Goal: Task Accomplishment & Management: Manage account settings

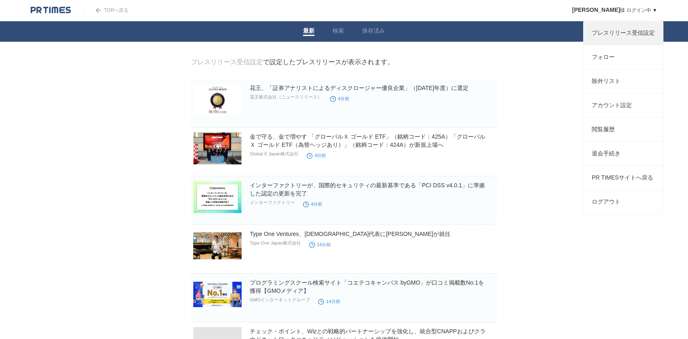
click at [614, 33] on link "プレスリリース受信設定" at bounding box center [622, 33] width 79 height 24
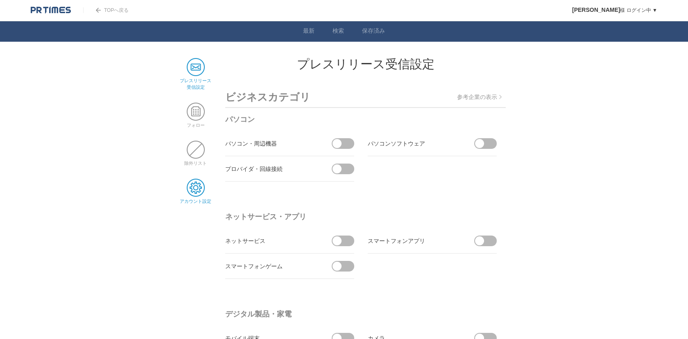
click at [194, 182] on span at bounding box center [196, 188] width 18 height 18
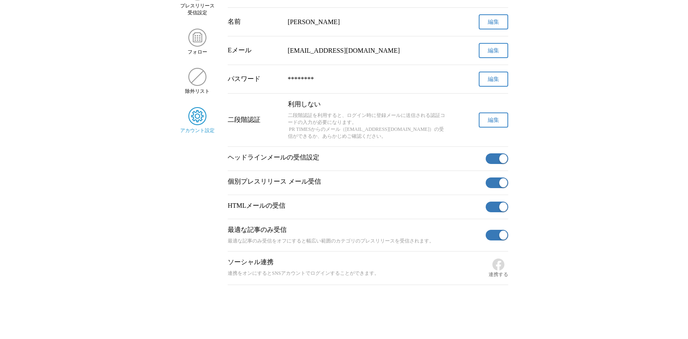
scroll to position [89, 0]
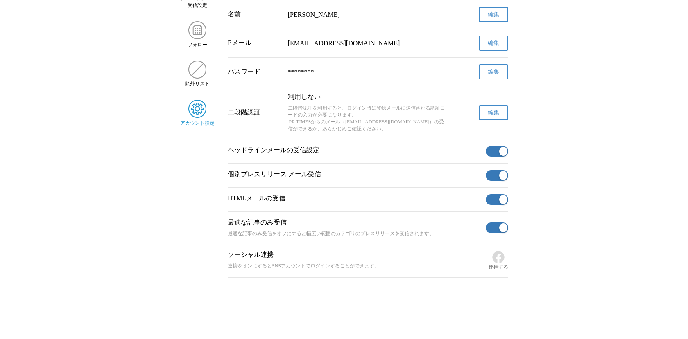
click at [497, 151] on button "button" at bounding box center [496, 151] width 23 height 11
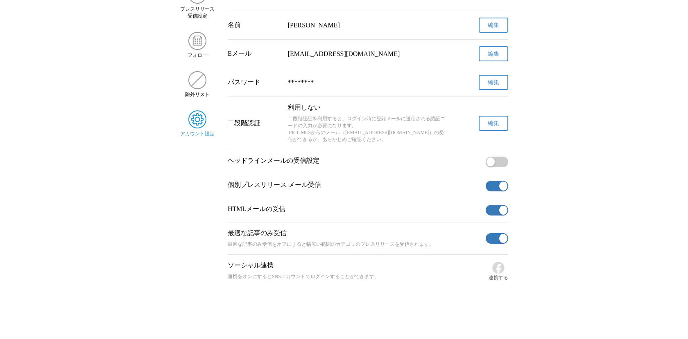
scroll to position [0, 0]
